Goal: Book appointment/travel/reservation

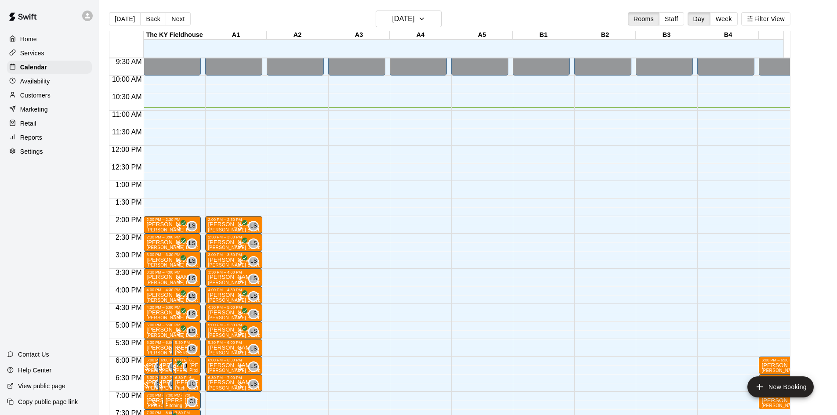
scroll to position [371, 0]
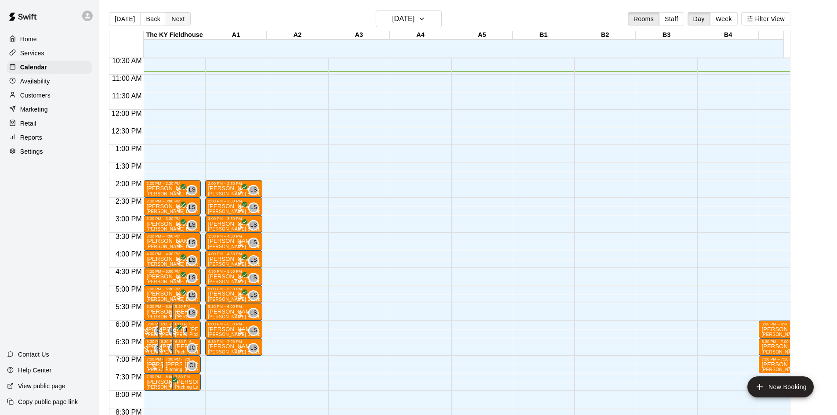
click at [180, 21] on button "Next" at bounding box center [178, 18] width 25 height 13
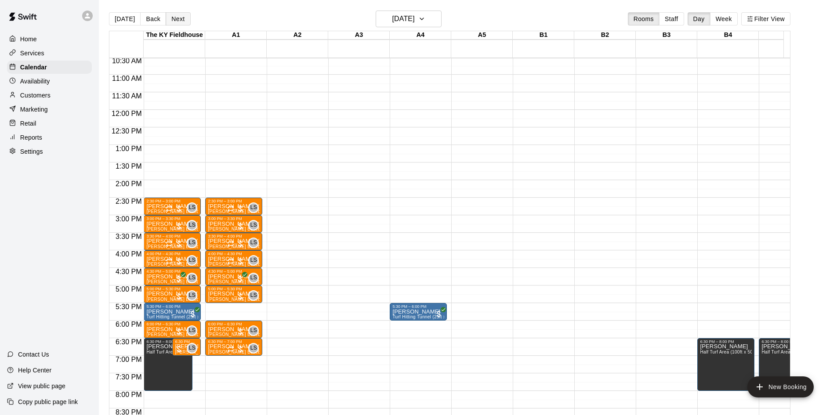
click at [172, 21] on button "Next" at bounding box center [178, 18] width 25 height 13
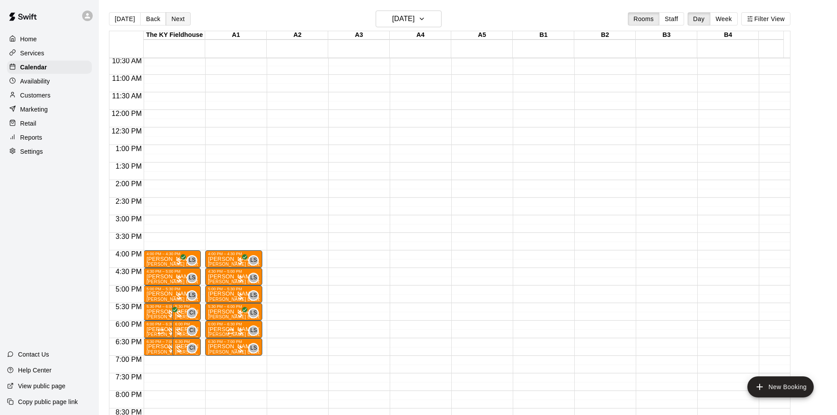
click at [173, 20] on button "Next" at bounding box center [178, 18] width 25 height 13
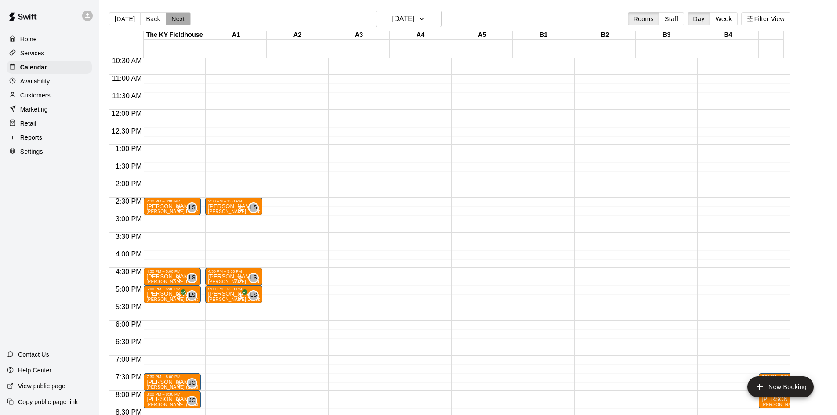
click at [173, 20] on button "Next" at bounding box center [178, 18] width 25 height 13
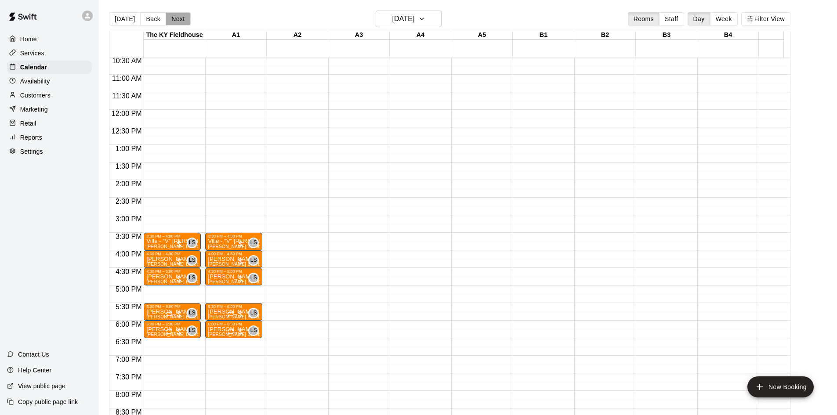
click at [173, 20] on button "Next" at bounding box center [178, 18] width 25 height 13
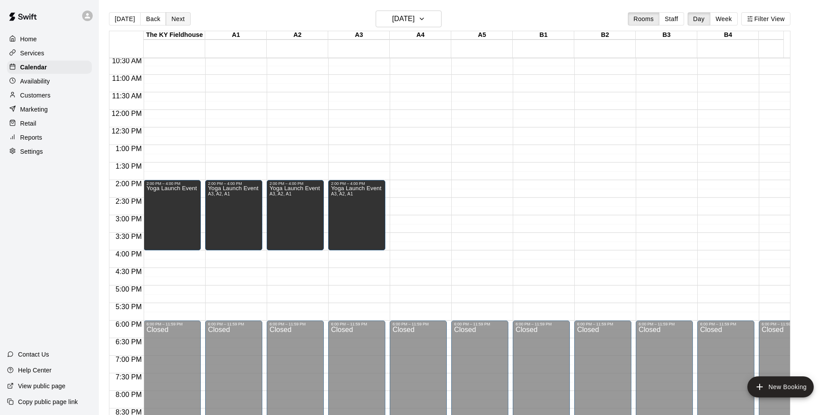
click at [172, 15] on button "Next" at bounding box center [178, 18] width 25 height 13
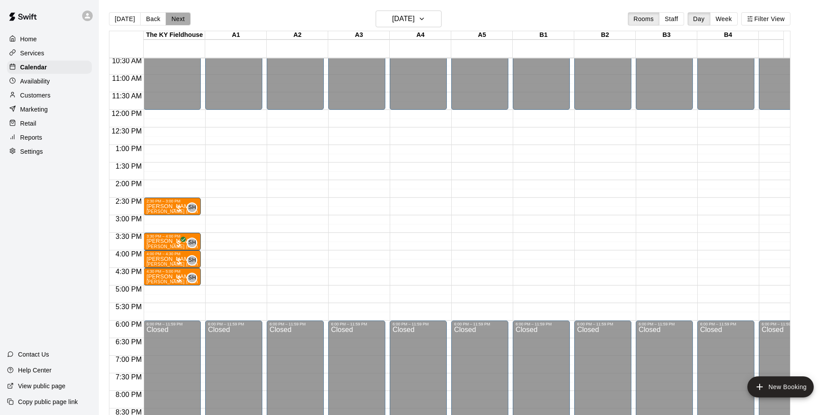
click at [171, 16] on button "Next" at bounding box center [178, 18] width 25 height 13
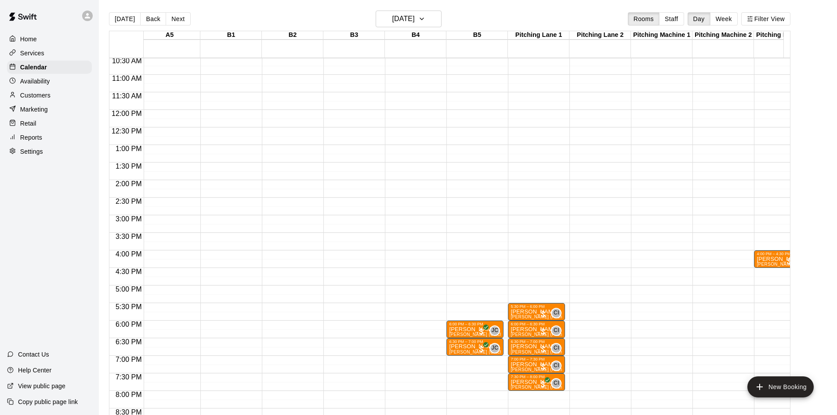
scroll to position [0, 0]
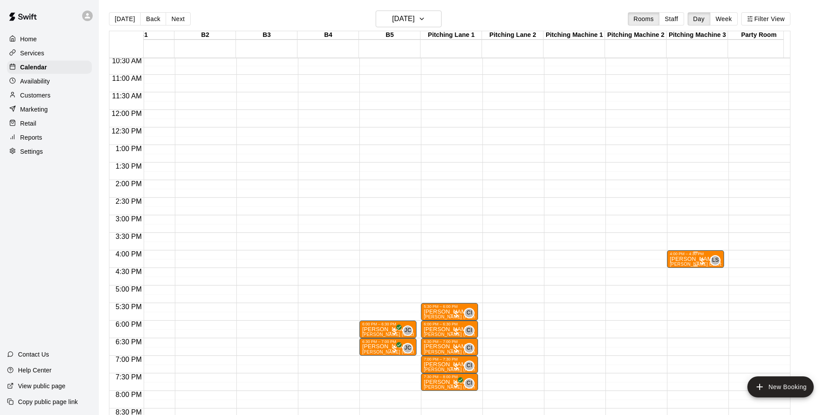
click at [699, 260] on div at bounding box center [702, 261] width 9 height 9
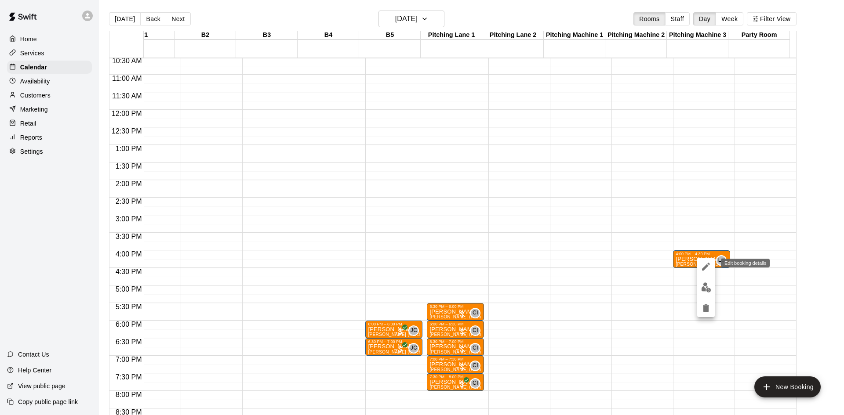
click at [701, 265] on icon "edit" at bounding box center [706, 267] width 11 height 11
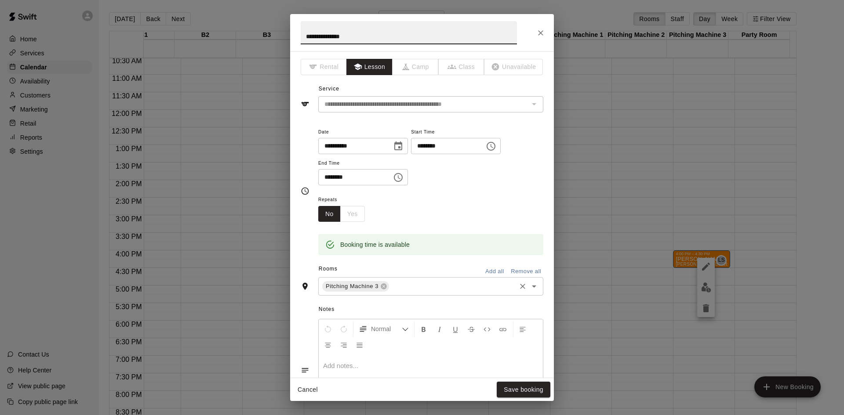
click at [400, 283] on input "text" at bounding box center [452, 286] width 124 height 11
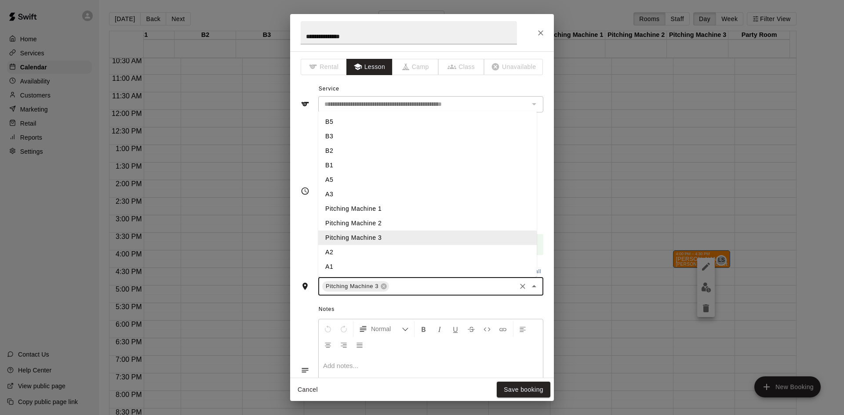
click at [377, 263] on li "A1" at bounding box center [427, 267] width 218 height 15
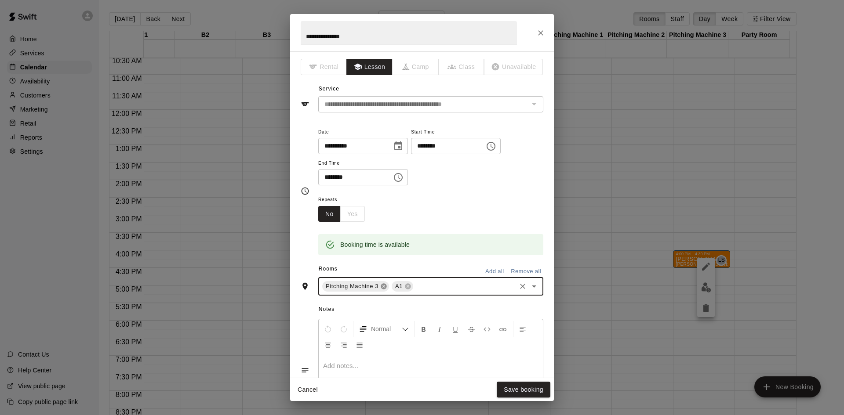
click at [385, 288] on icon at bounding box center [383, 286] width 7 height 7
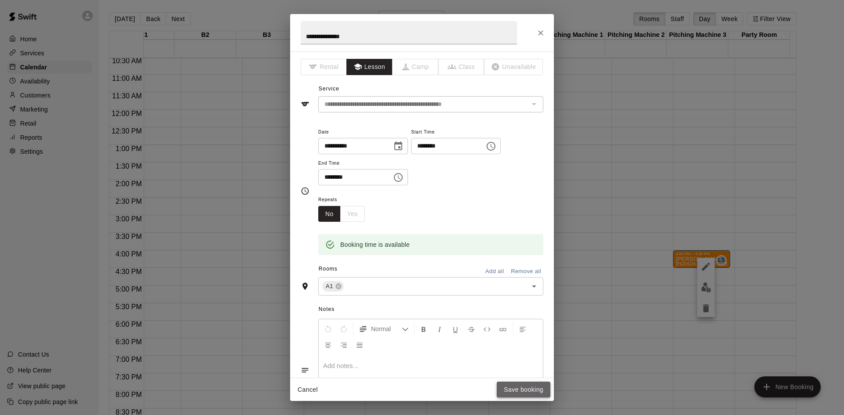
click at [509, 385] on button "Save booking" at bounding box center [524, 390] width 54 height 16
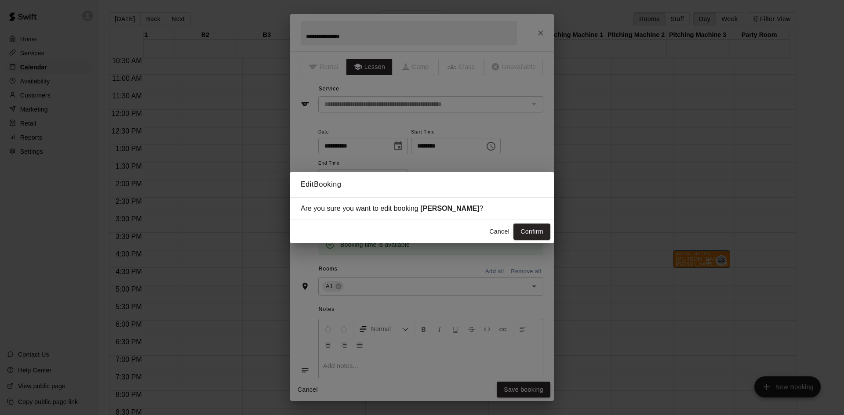
click at [556, 243] on div "Edit Booking Are you sure you want to edit booking [PERSON_NAME] ? Cancel Confi…" at bounding box center [422, 207] width 844 height 415
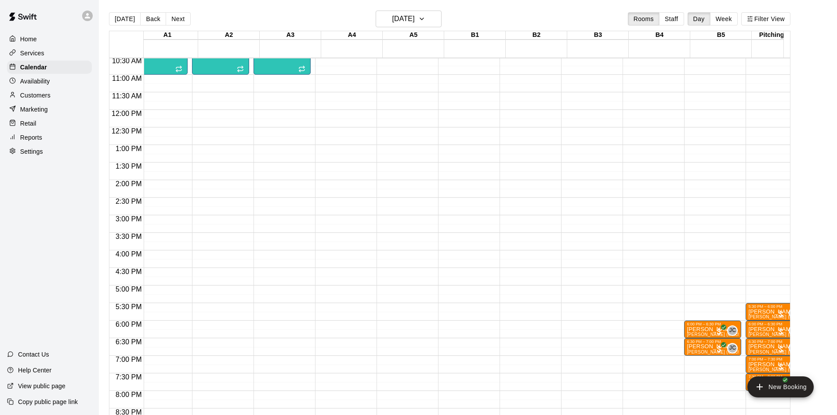
scroll to position [371, 0]
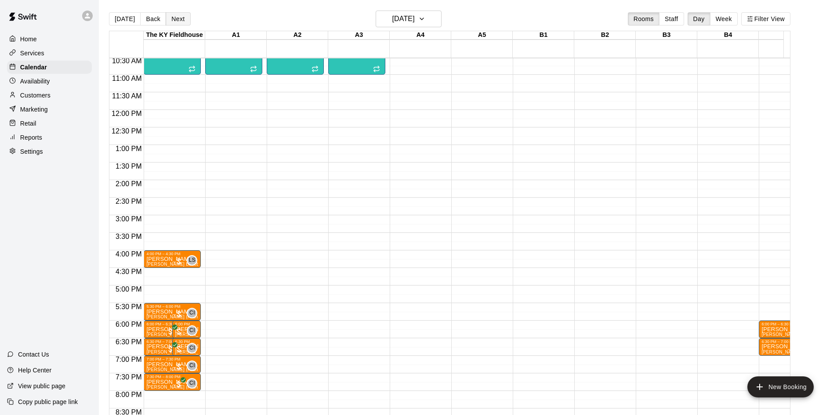
click at [179, 22] on button "Next" at bounding box center [178, 18] width 25 height 13
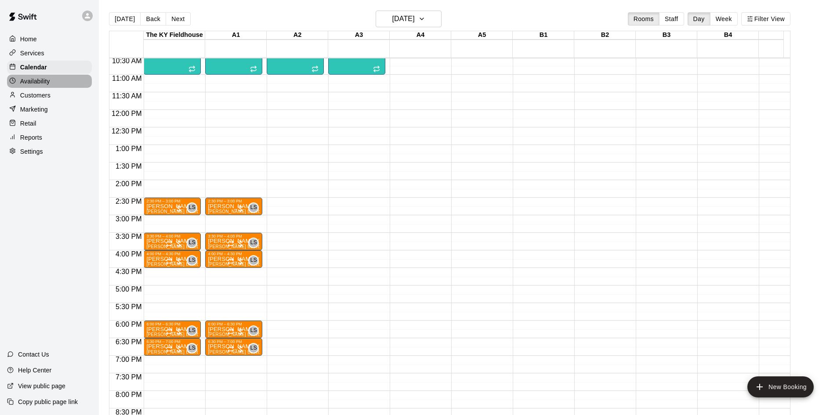
click at [32, 79] on p "Availability" at bounding box center [35, 81] width 30 height 9
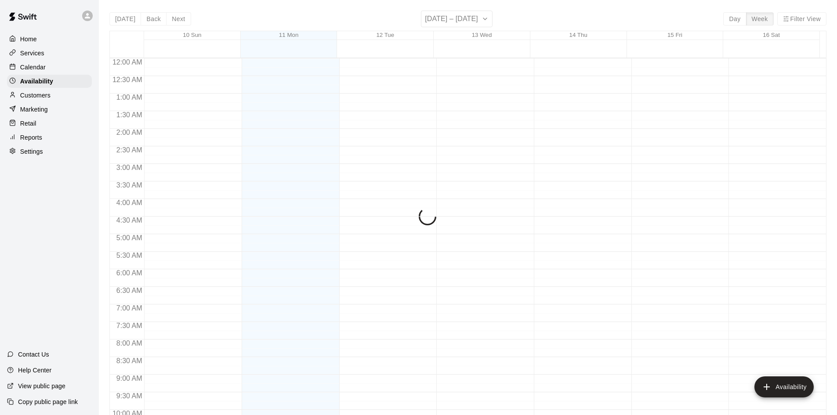
scroll to position [385, 0]
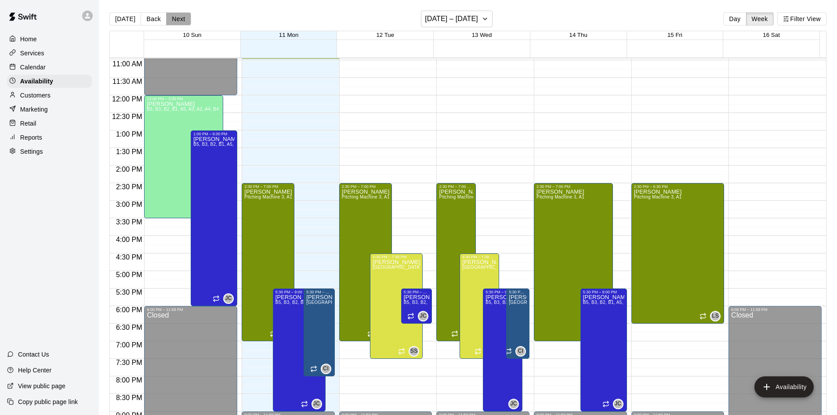
click at [177, 20] on button "Next" at bounding box center [178, 18] width 25 height 13
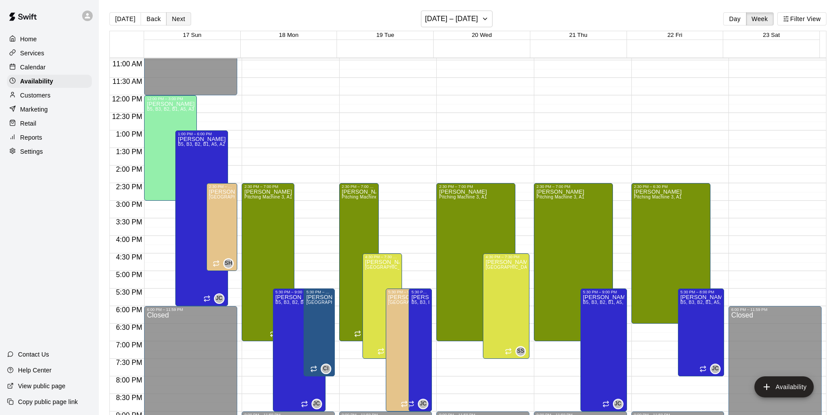
click at [177, 20] on button "Next" at bounding box center [178, 18] width 25 height 13
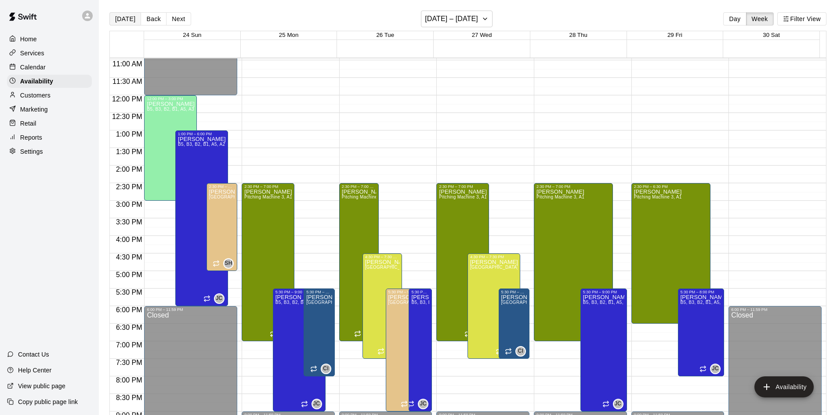
click at [128, 16] on button "[DATE]" at bounding box center [125, 18] width 32 height 13
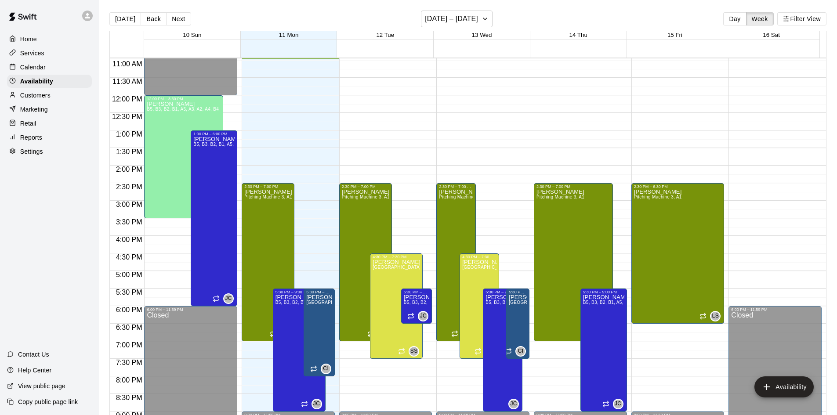
click at [31, 71] on p "Calendar" at bounding box center [32, 67] width 25 height 9
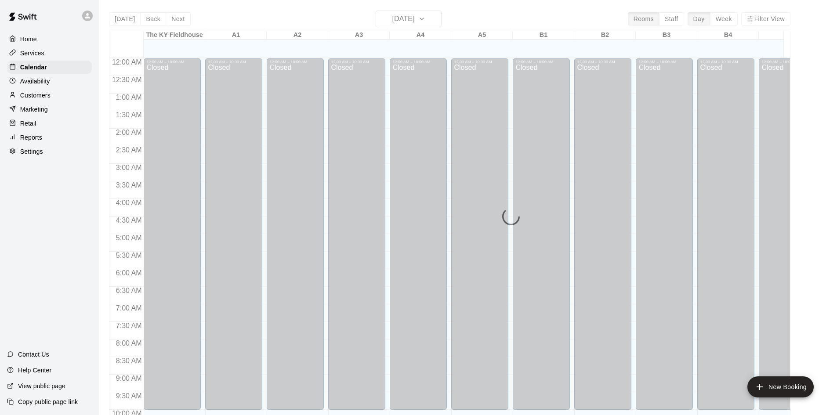
scroll to position [385, 0]
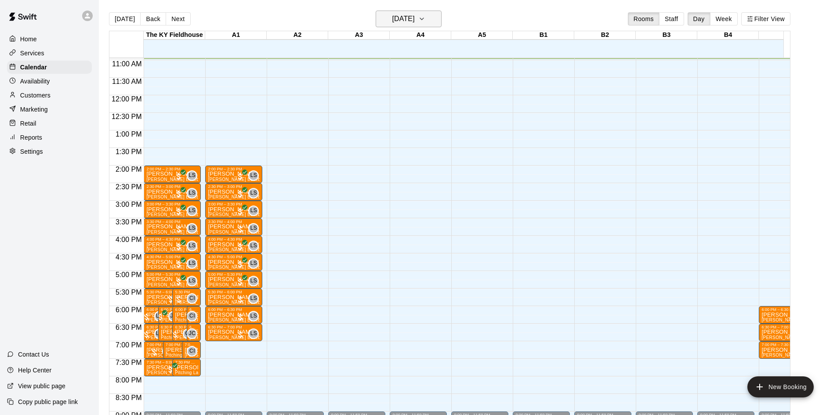
click at [411, 18] on h6 "[DATE]" at bounding box center [403, 19] width 22 height 12
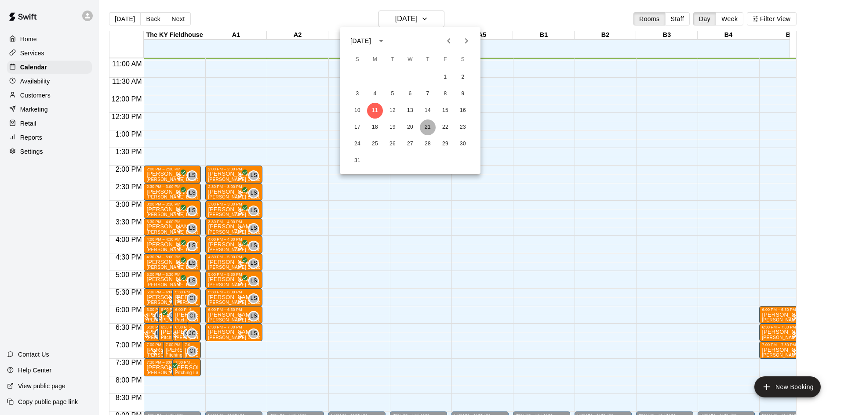
click at [425, 125] on button "21" at bounding box center [428, 128] width 16 height 16
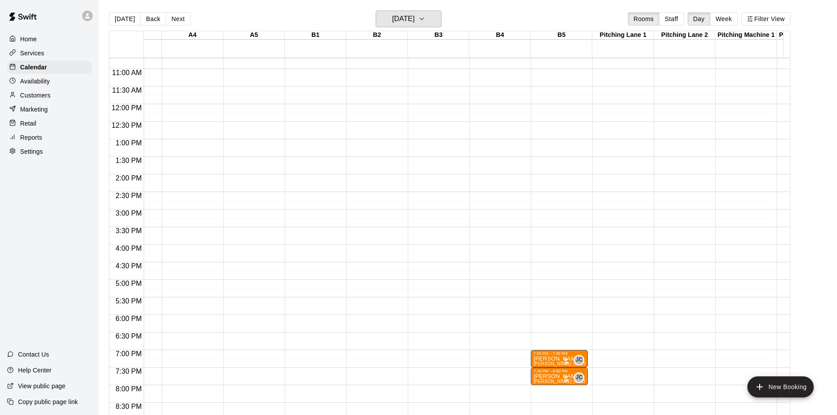
scroll to position [0, 349]
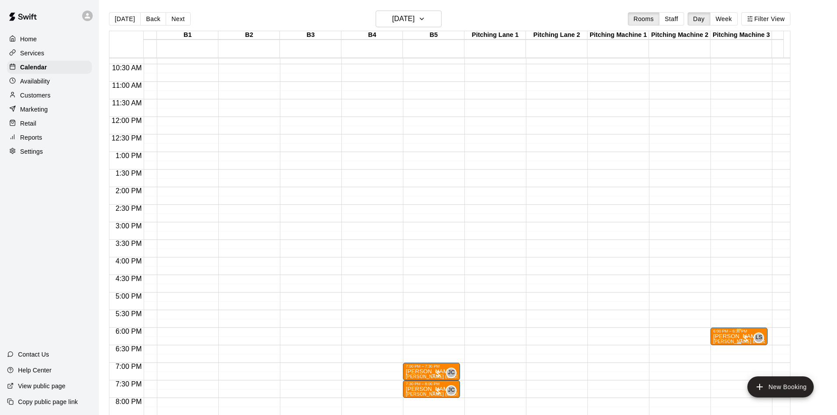
click at [742, 333] on div "LS 0" at bounding box center [752, 338] width 23 height 11
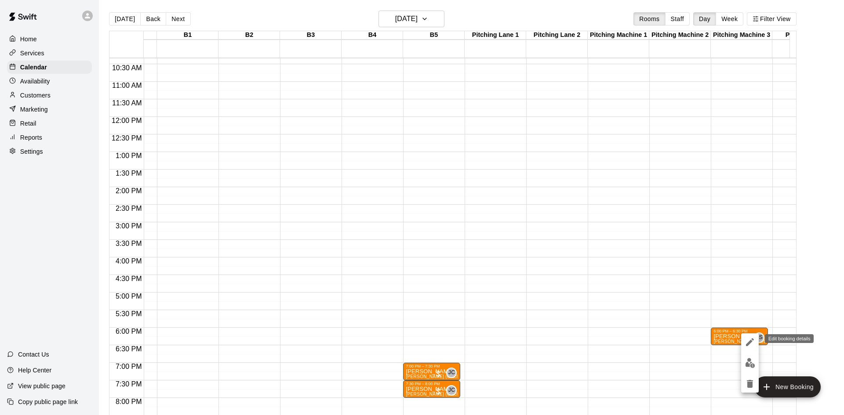
click at [751, 345] on icon "edit" at bounding box center [750, 342] width 11 height 11
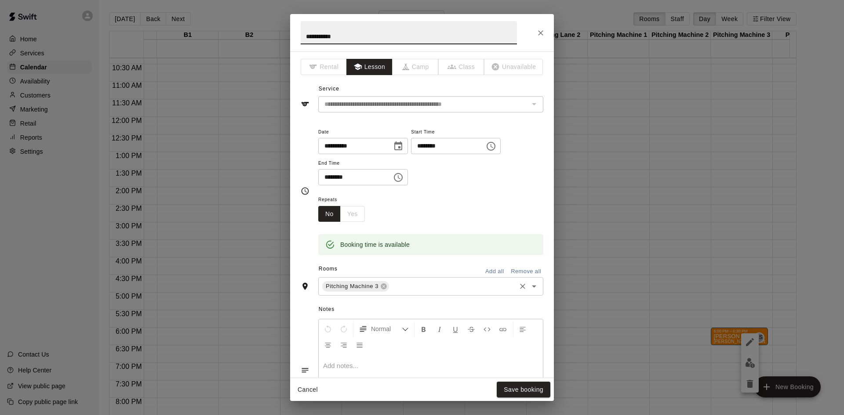
click at [423, 284] on input "text" at bounding box center [452, 286] width 124 height 11
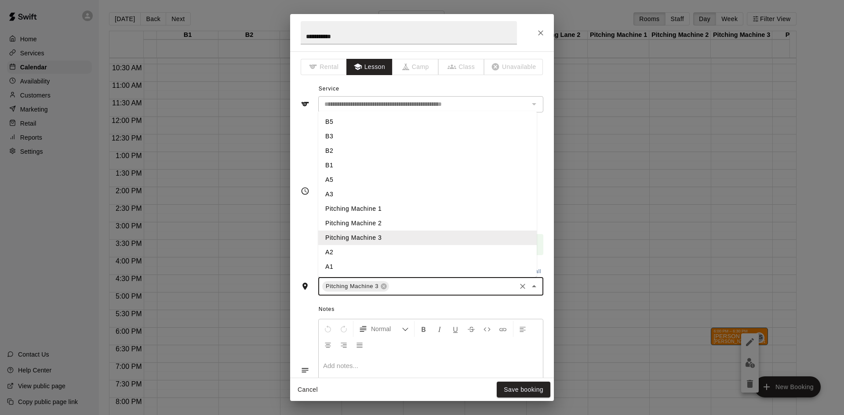
click at [347, 267] on li "A1" at bounding box center [427, 267] width 218 height 15
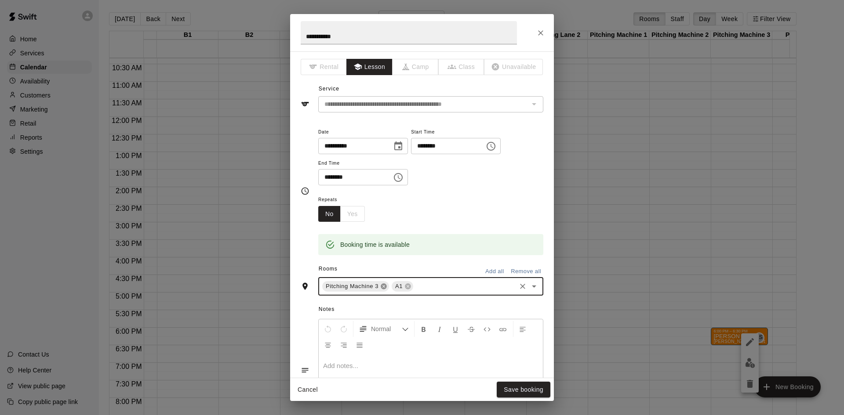
click at [384, 287] on icon at bounding box center [383, 286] width 7 height 7
click at [510, 387] on button "Save booking" at bounding box center [524, 390] width 54 height 16
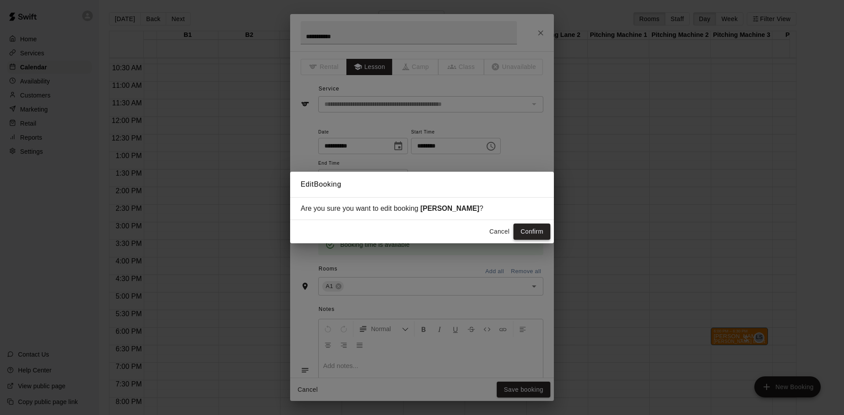
click at [546, 234] on button "Confirm" at bounding box center [531, 232] width 37 height 16
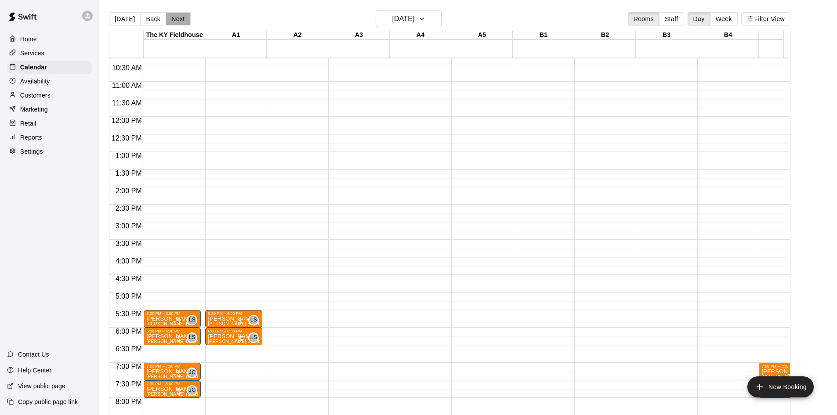
click at [183, 19] on button "Next" at bounding box center [178, 18] width 25 height 13
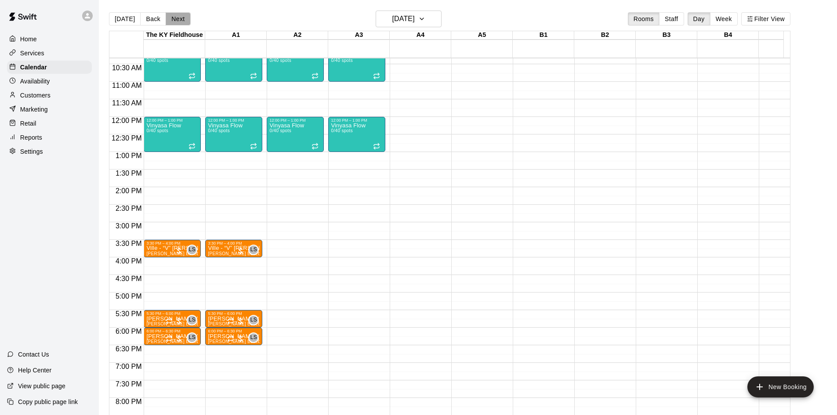
click at [183, 19] on button "Next" at bounding box center [178, 18] width 25 height 13
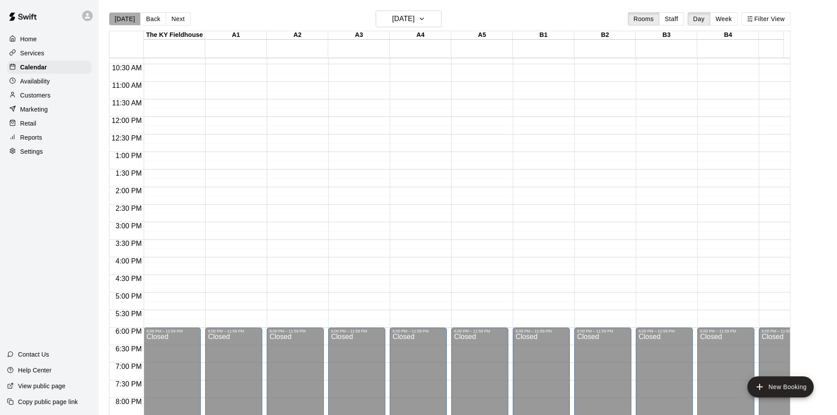
click at [125, 21] on button "[DATE]" at bounding box center [125, 18] width 32 height 13
